Goal: Transaction & Acquisition: Purchase product/service

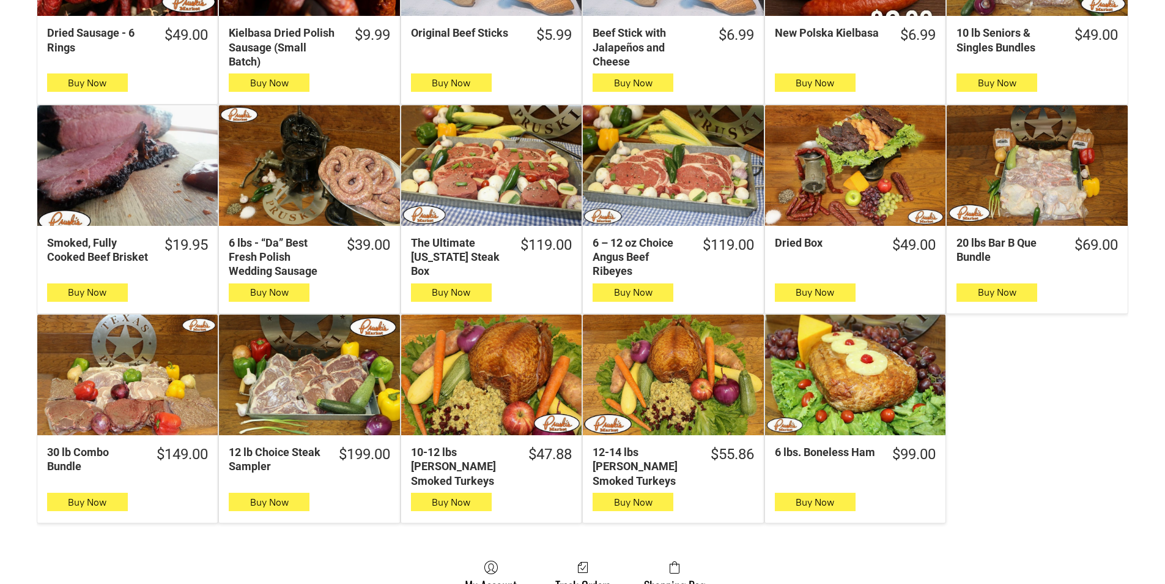
scroll to position [551, 0]
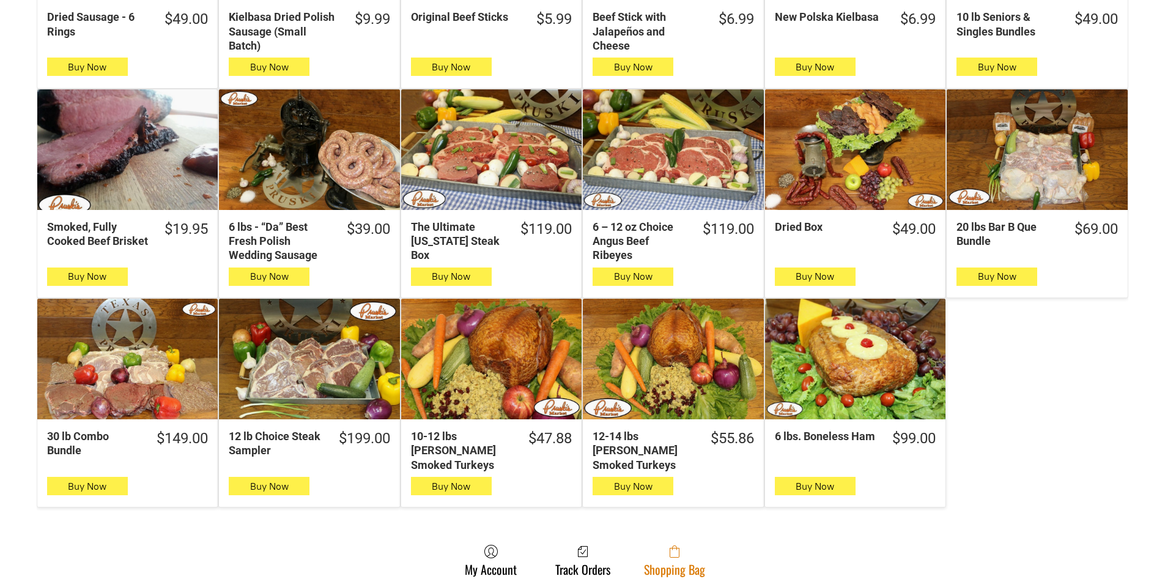
click at [679, 560] on link "Shopping Bag" at bounding box center [674, 560] width 73 height 32
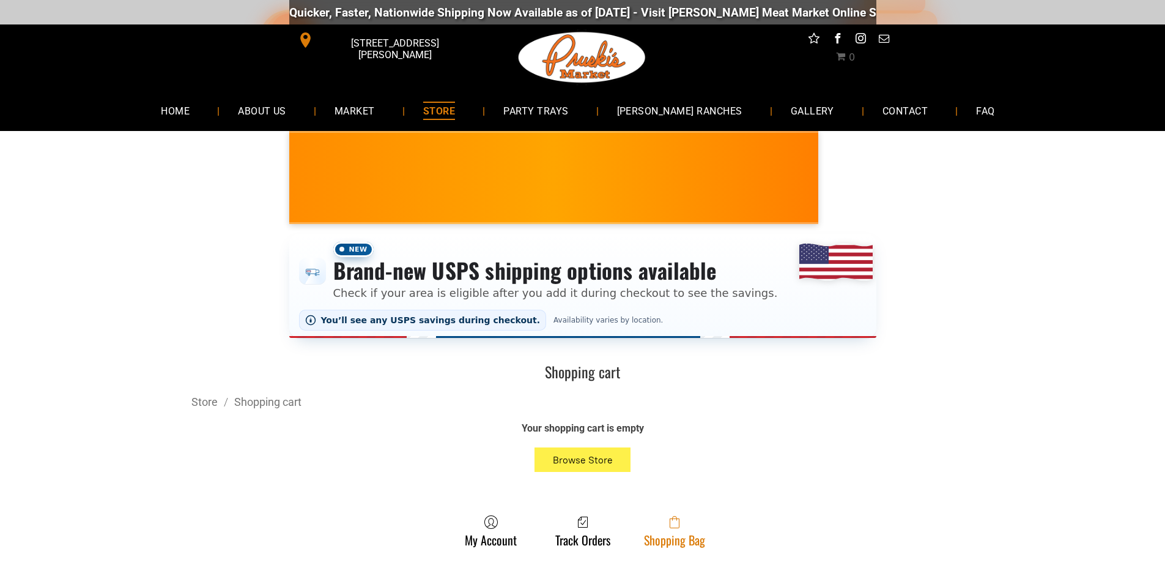
click at [702, 529] on span at bounding box center [674, 521] width 61 height 15
click at [648, 527] on span at bounding box center [674, 521] width 61 height 15
click at [697, 522] on span at bounding box center [674, 521] width 61 height 15
